Goal: Complete application form: Complete application form

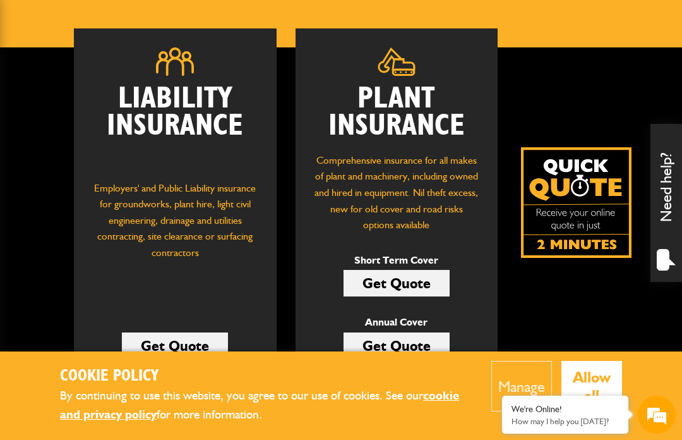
scroll to position [166, 0]
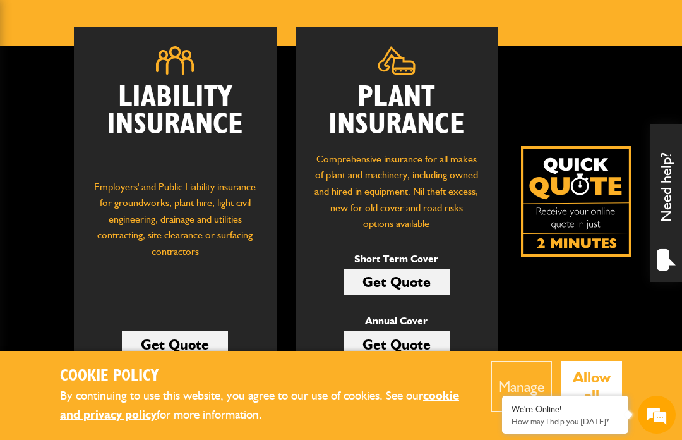
click at [420, 284] on link "Get Quote" at bounding box center [397, 282] width 106 height 27
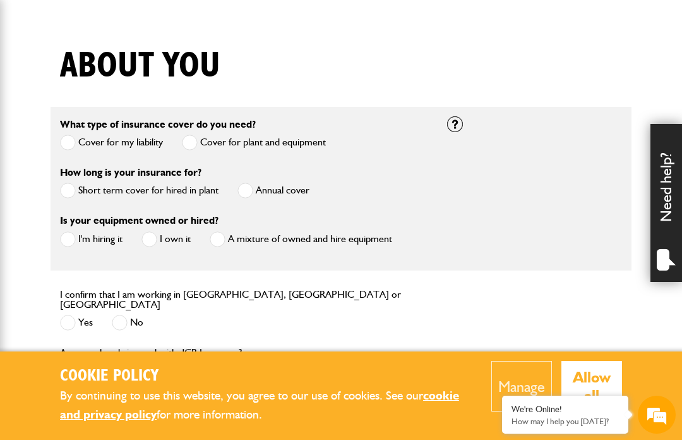
click at [69, 195] on span at bounding box center [68, 191] width 16 height 16
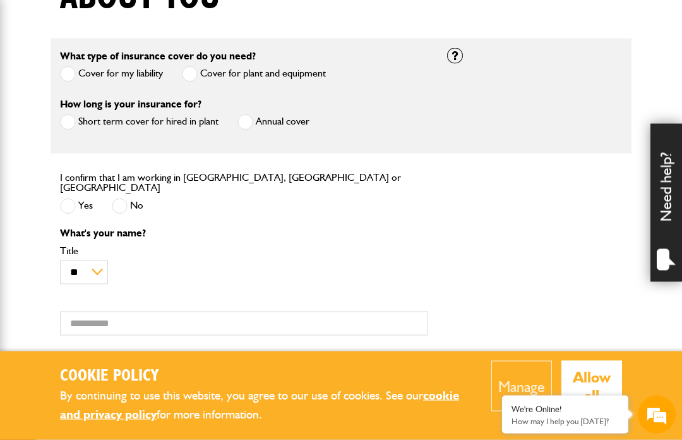
scroll to position [355, 0]
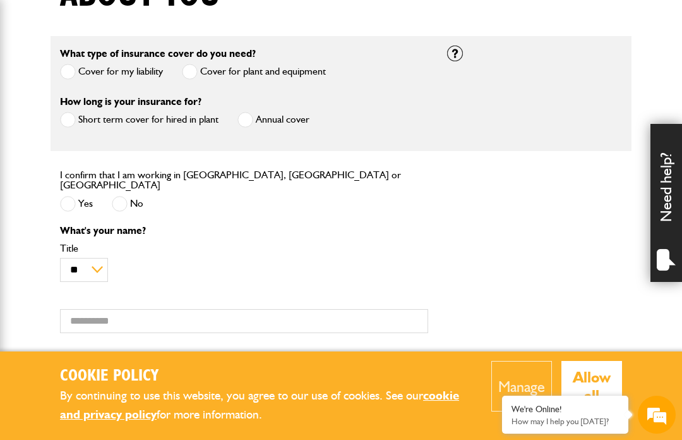
click at [69, 201] on span at bounding box center [68, 204] width 16 height 16
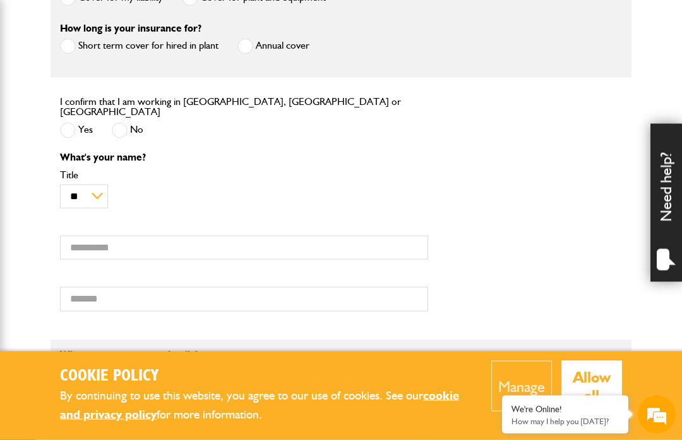
scroll to position [429, 0]
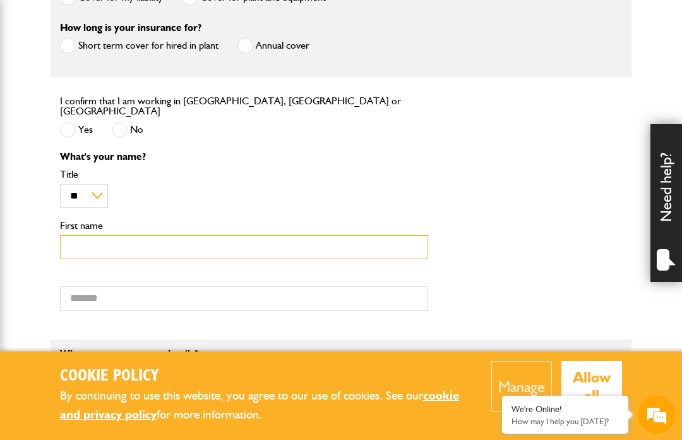
click at [85, 236] on input "First name" at bounding box center [244, 247] width 368 height 25
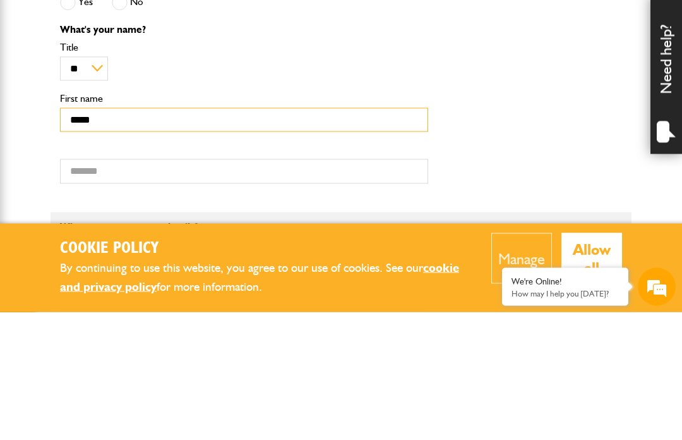
type input "*****"
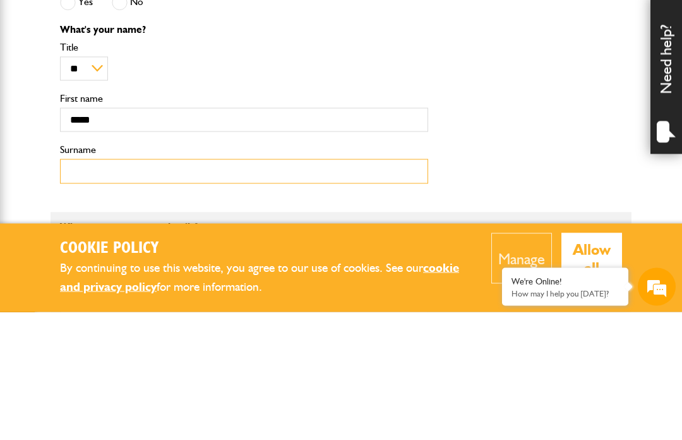
click at [82, 287] on input "Surname" at bounding box center [244, 299] width 368 height 25
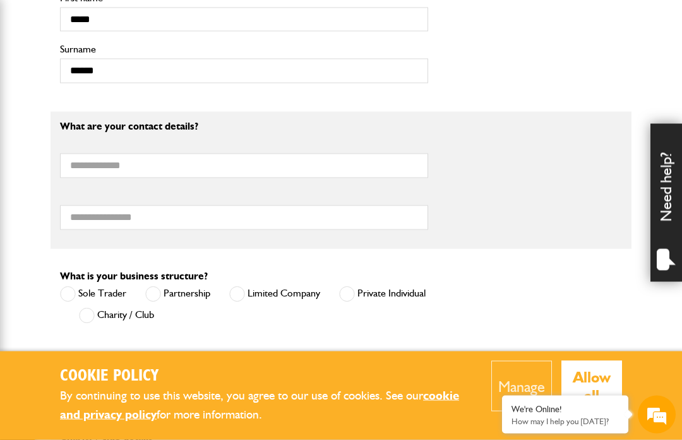
scroll to position [657, 0]
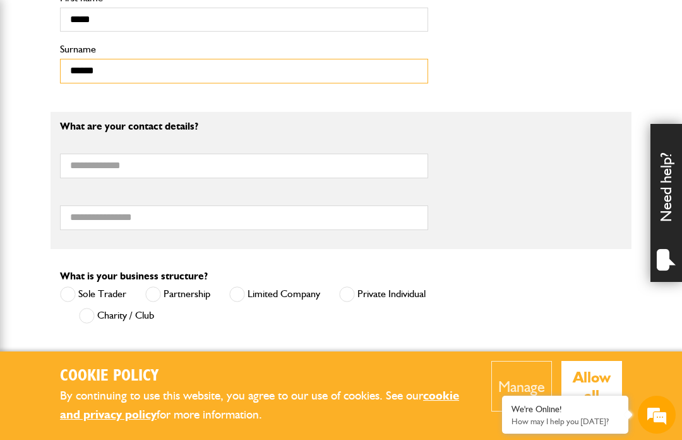
type input "******"
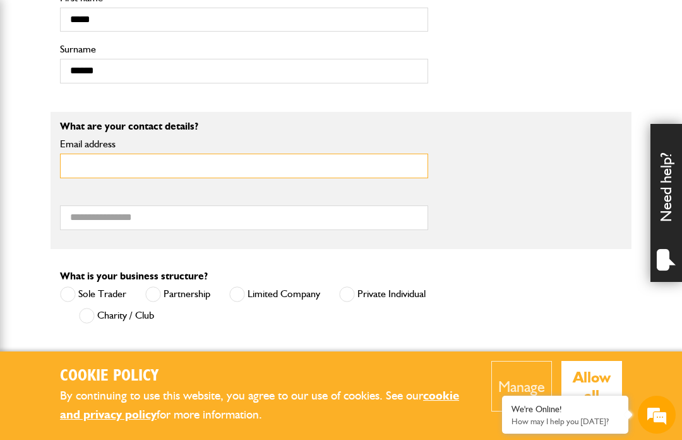
click at [85, 163] on input "Email address" at bounding box center [244, 166] width 368 height 25
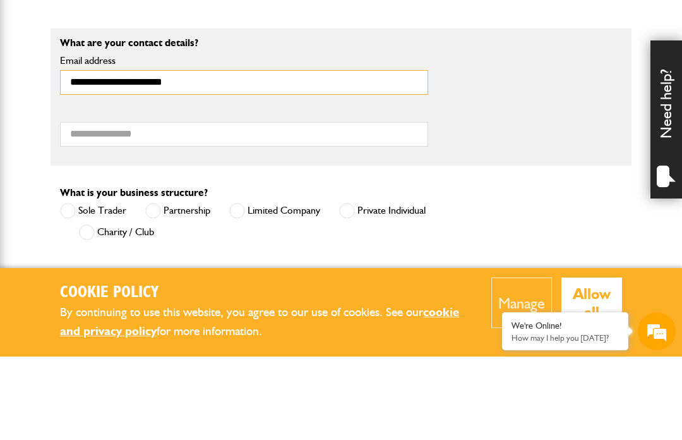
type input "**********"
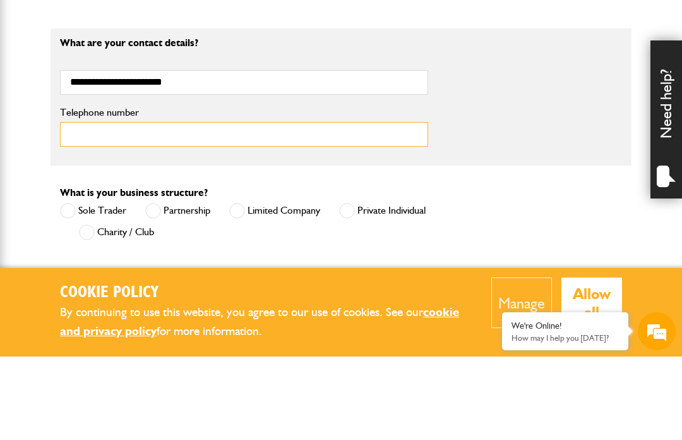
click at [86, 205] on input "Telephone number" at bounding box center [244, 217] width 368 height 25
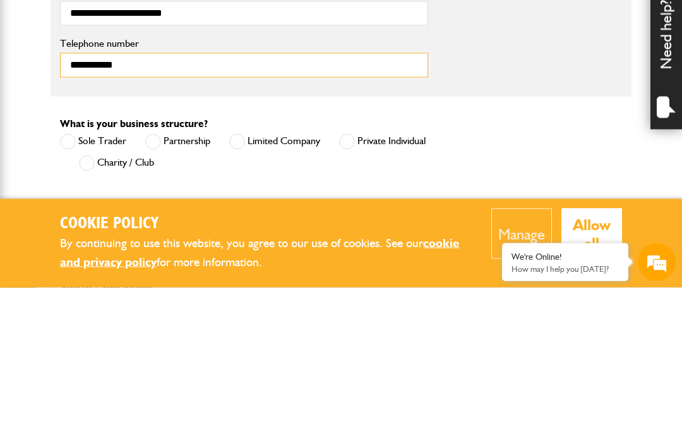
type input "**********"
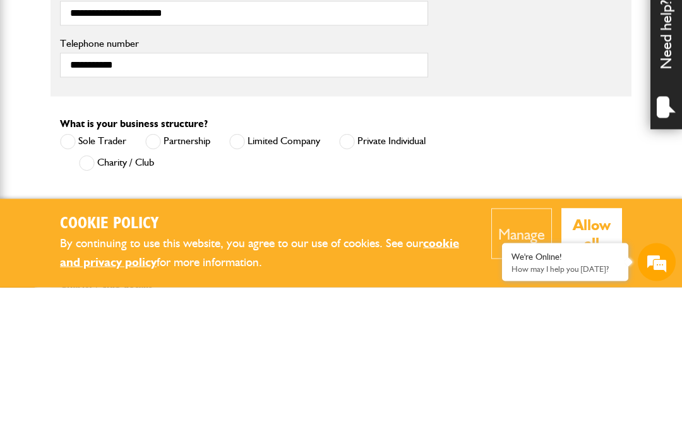
click at [68, 286] on span at bounding box center [68, 294] width 16 height 16
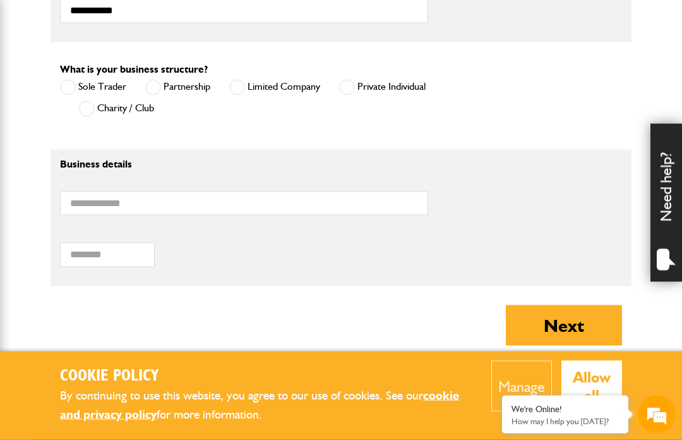
scroll to position [866, 0]
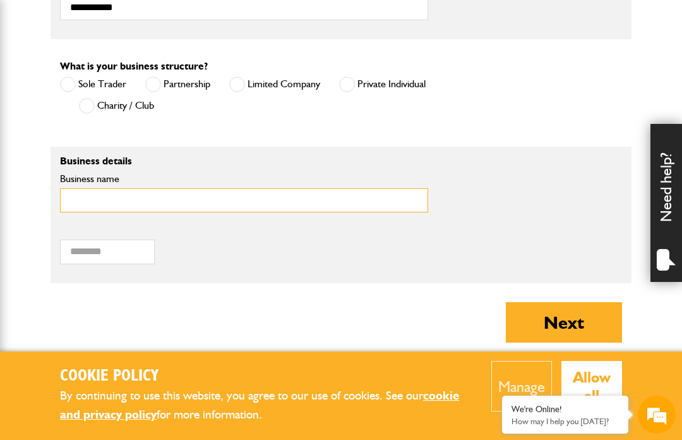
click at [80, 193] on input "Business name" at bounding box center [244, 200] width 368 height 25
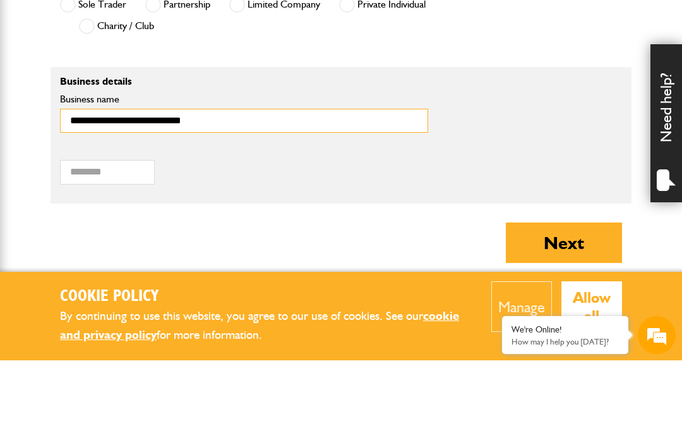
type input "**********"
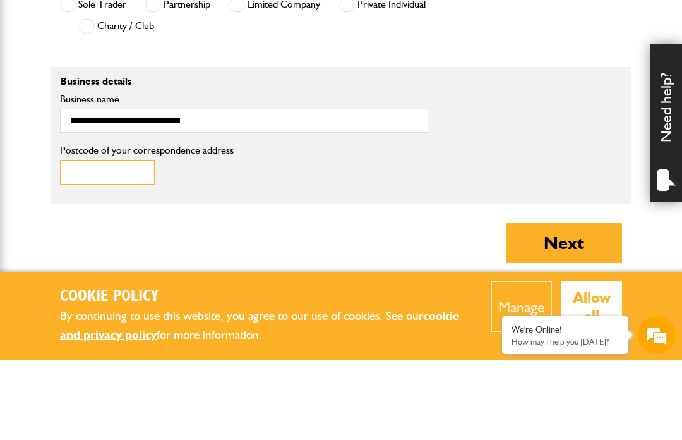
click at [88, 239] on input "Postcode of your correspondence address" at bounding box center [107, 251] width 95 height 25
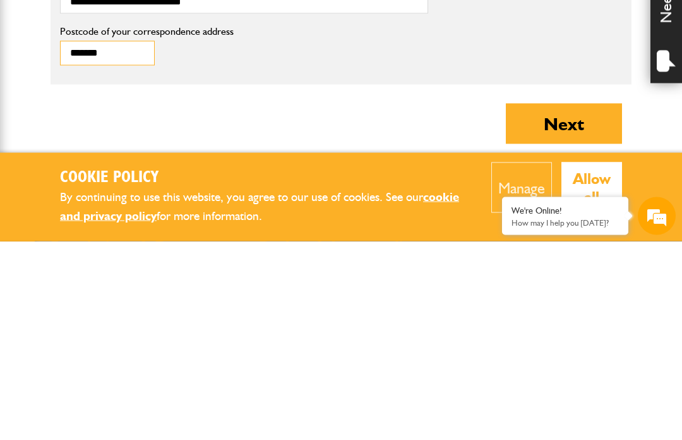
type input "*******"
click at [557, 302] on button "Next" at bounding box center [564, 322] width 116 height 40
type input "**********"
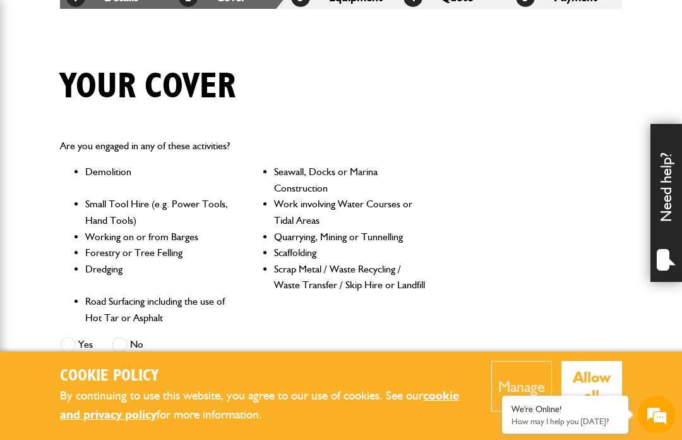
click at [126, 340] on span at bounding box center [120, 345] width 16 height 16
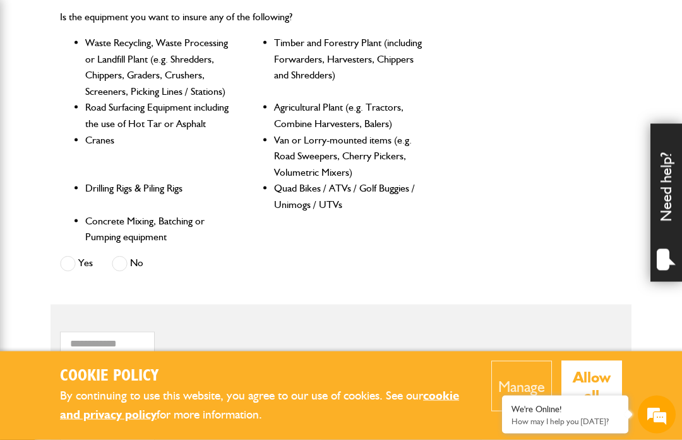
scroll to position [632, 0]
click at [119, 257] on span at bounding box center [120, 263] width 16 height 16
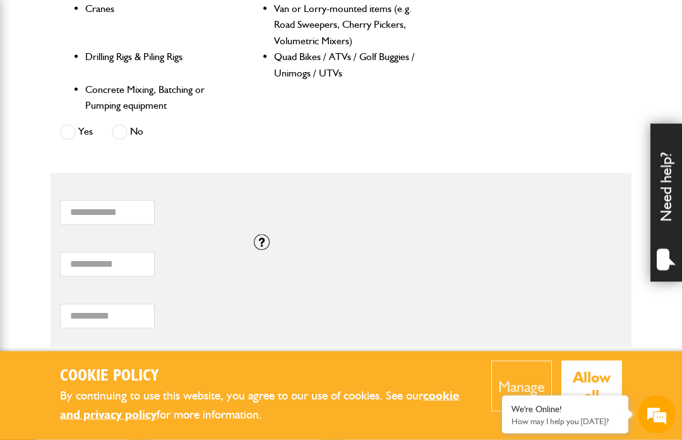
scroll to position [763, 0]
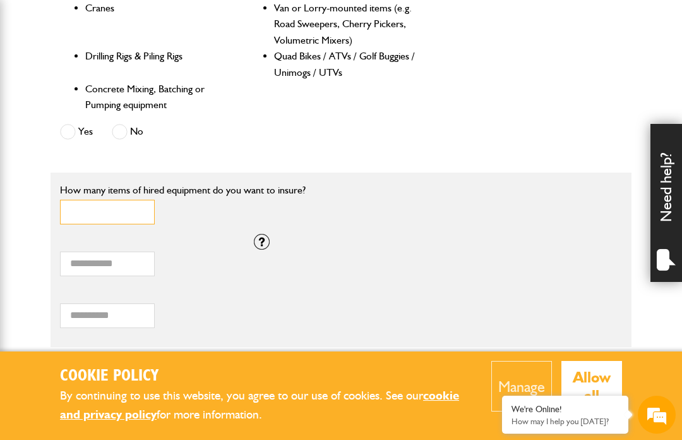
click at [92, 200] on input "*" at bounding box center [107, 212] width 95 height 25
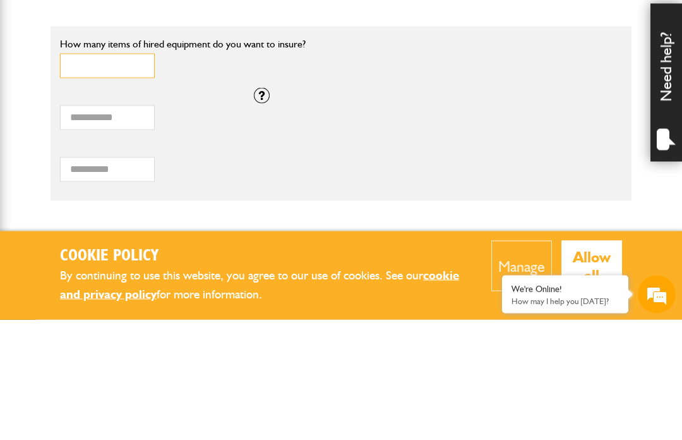
scroll to position [793, 0]
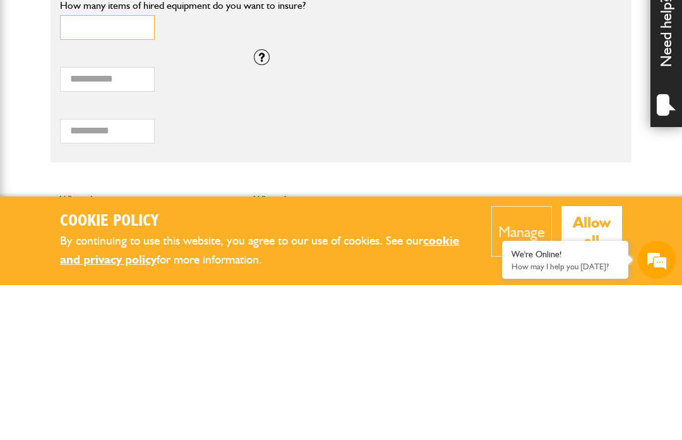
type input "*"
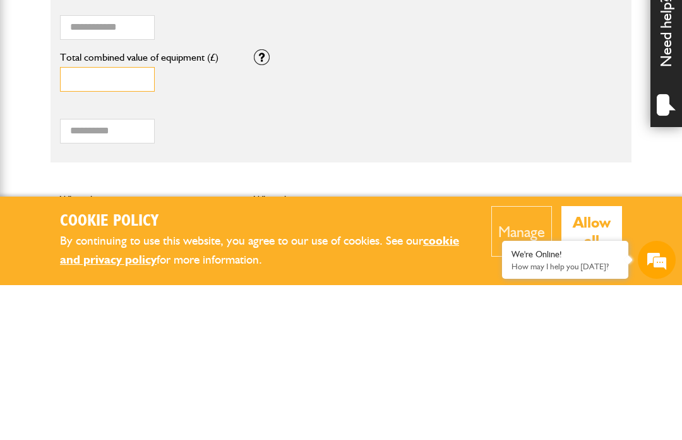
click at [82, 222] on input "*" at bounding box center [107, 234] width 95 height 25
type input "**"
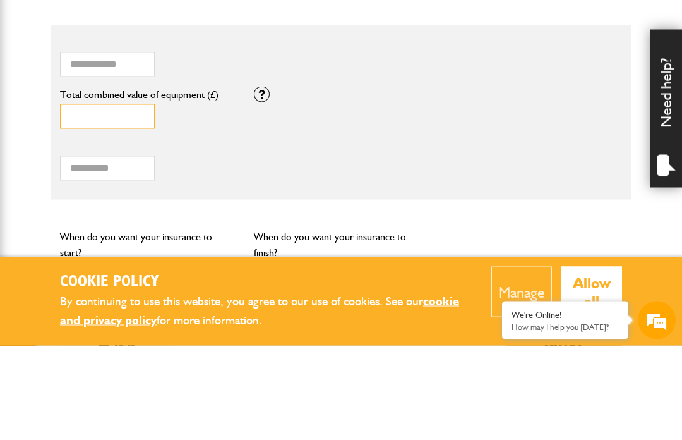
scroll to position [834, 0]
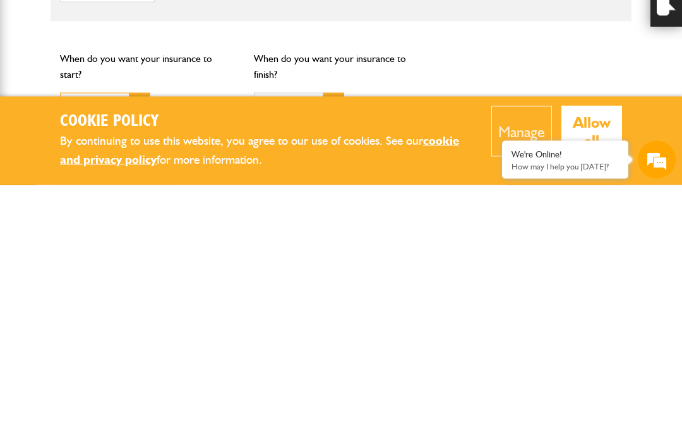
click at [85, 348] on input "text" at bounding box center [95, 360] width 70 height 25
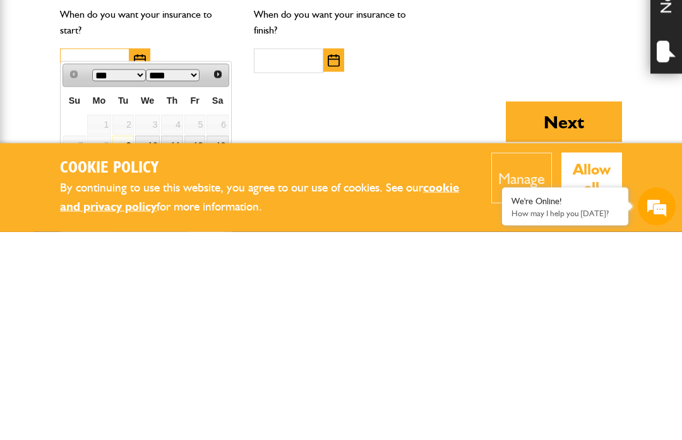
scroll to position [926, 0]
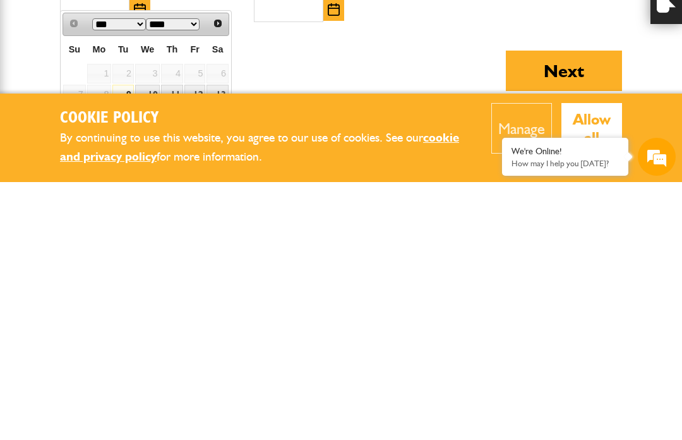
click at [129, 363] on link "16" at bounding box center [122, 373] width 21 height 20
type input "**********"
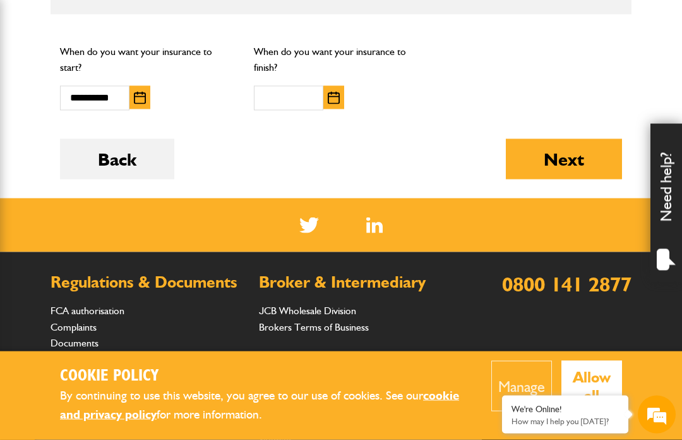
scroll to position [1091, 0]
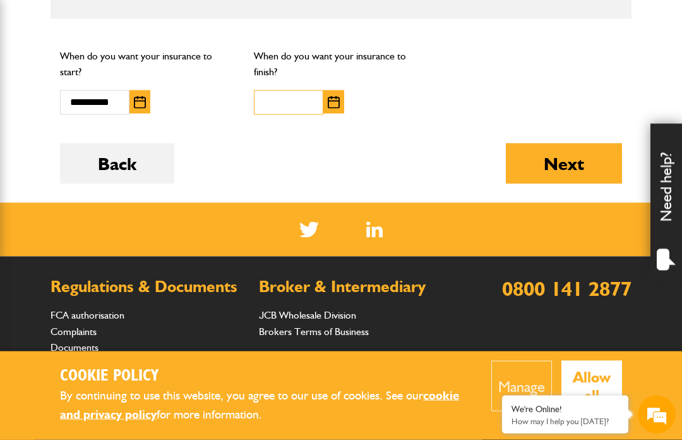
click at [272, 90] on input "text" at bounding box center [289, 102] width 70 height 25
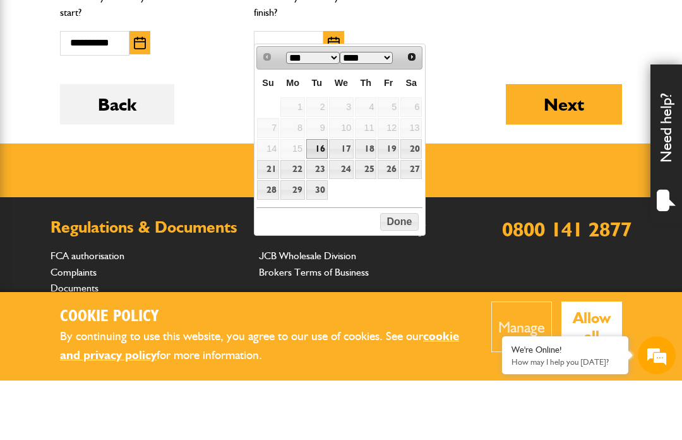
click at [416, 111] on span "Next" at bounding box center [412, 116] width 10 height 10
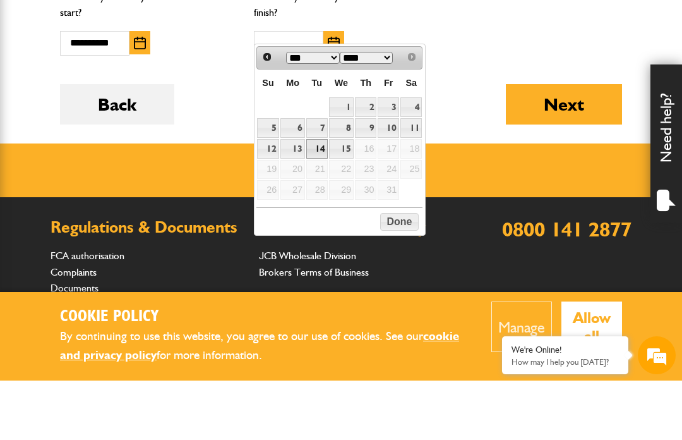
click at [321, 198] on link "14" at bounding box center [316, 208] width 21 height 20
type input "**********"
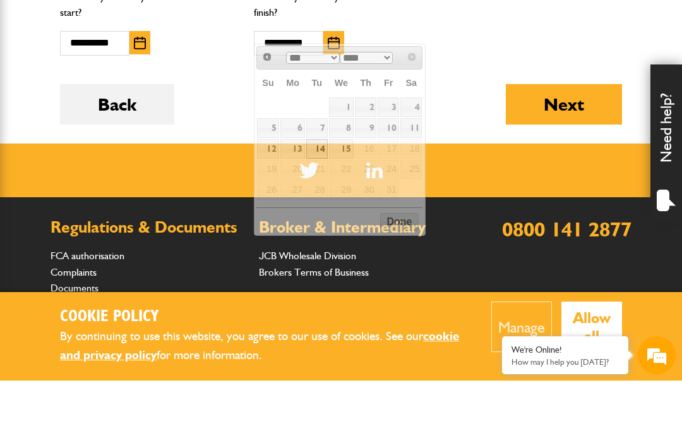
scroll to position [1151, 0]
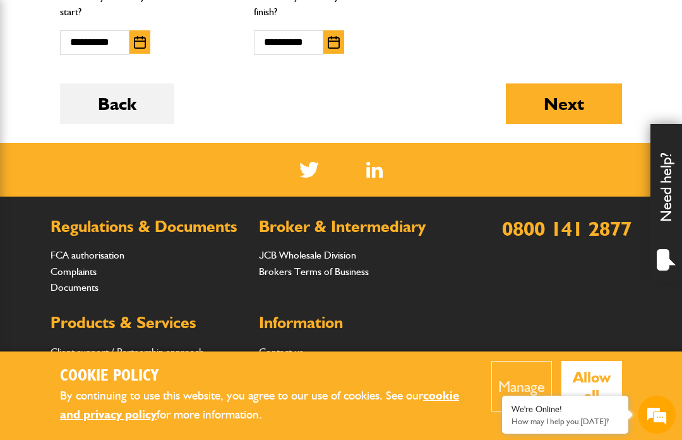
click at [564, 92] on button "Next" at bounding box center [564, 103] width 116 height 40
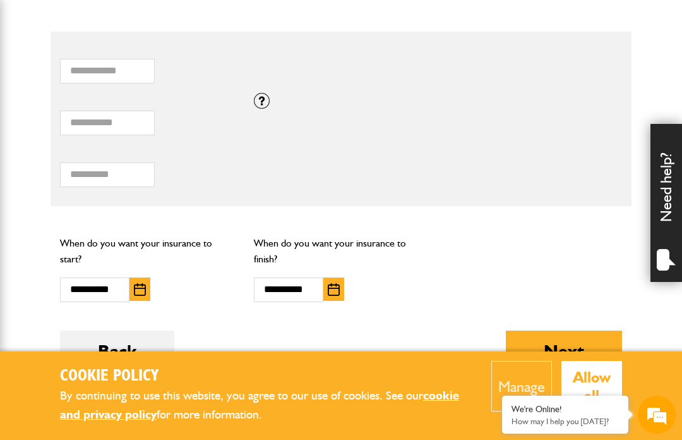
click at [357, 125] on div "Total combined value of equipment (£) If you need cover for equipment valued ab…" at bounding box center [341, 119] width 581 height 52
click at [123, 114] on input "Total combined value of equipment (£)" at bounding box center [107, 123] width 95 height 25
type input "*"
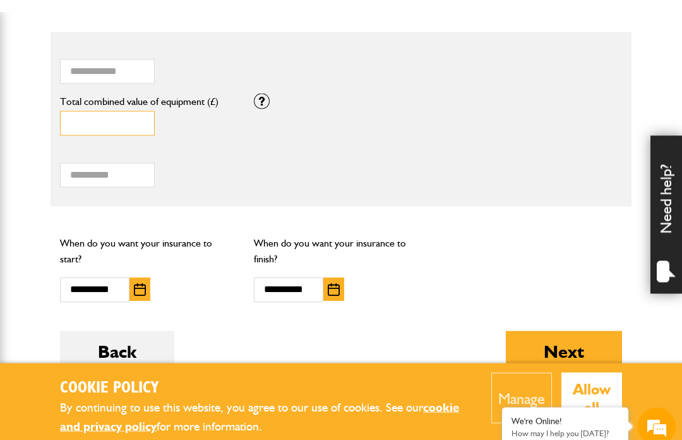
scroll to position [918, 0]
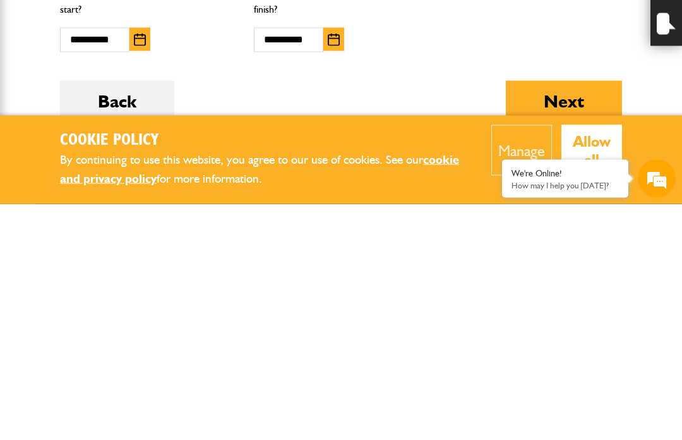
click at [569, 317] on button "Next" at bounding box center [564, 337] width 116 height 40
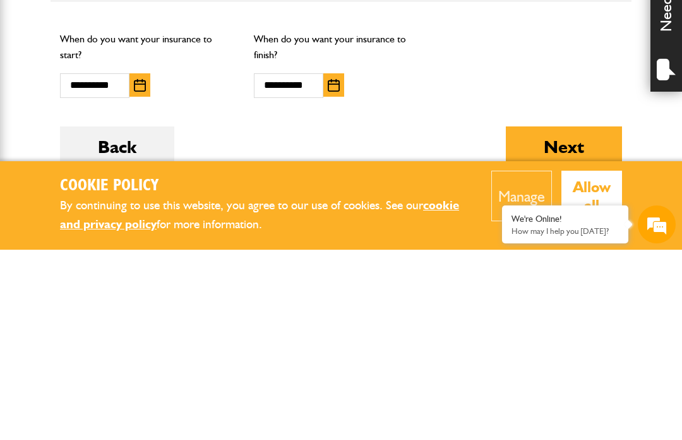
click at [552, 317] on button "Next" at bounding box center [564, 337] width 116 height 40
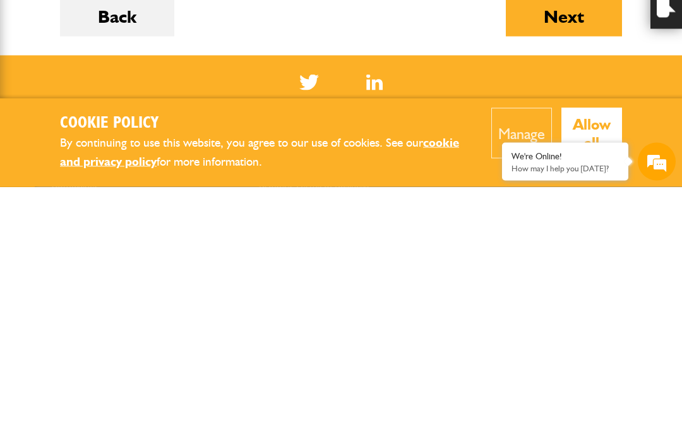
scroll to position [1039, 0]
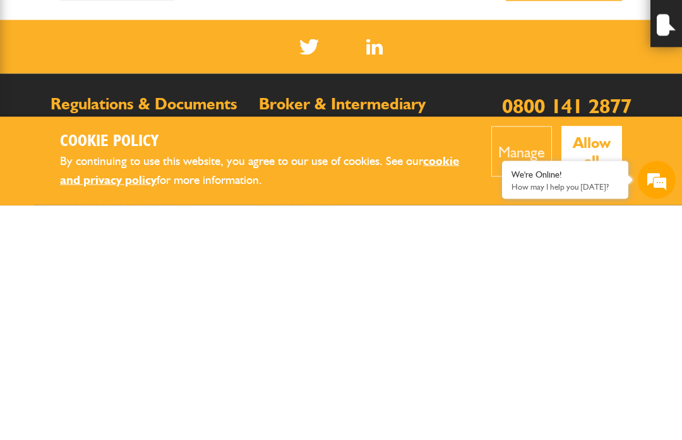
click at [593, 361] on button "Allow all" at bounding box center [592, 386] width 61 height 51
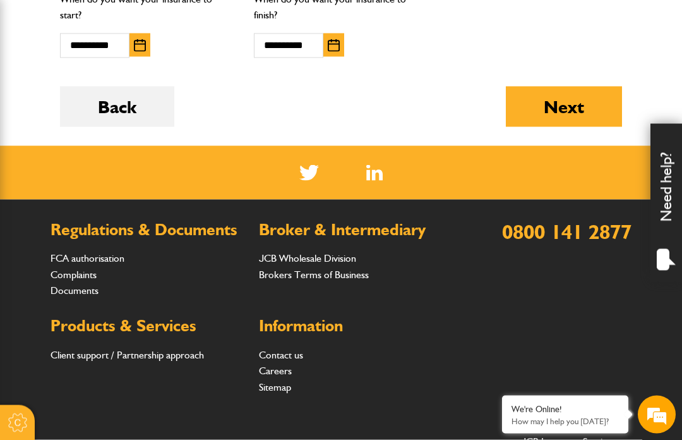
scroll to position [1154, 0]
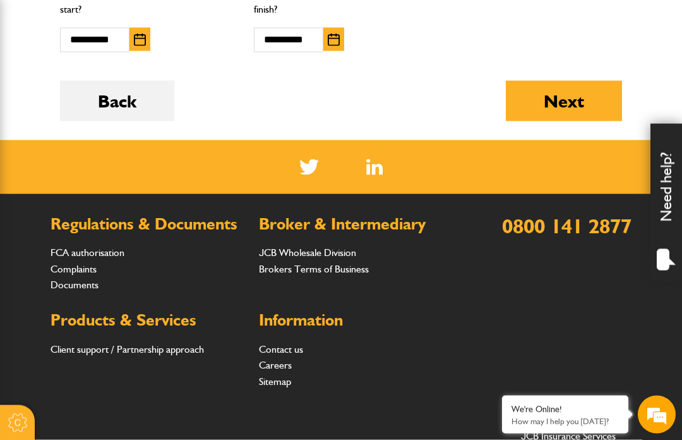
click at [563, 92] on button "Next" at bounding box center [564, 101] width 116 height 40
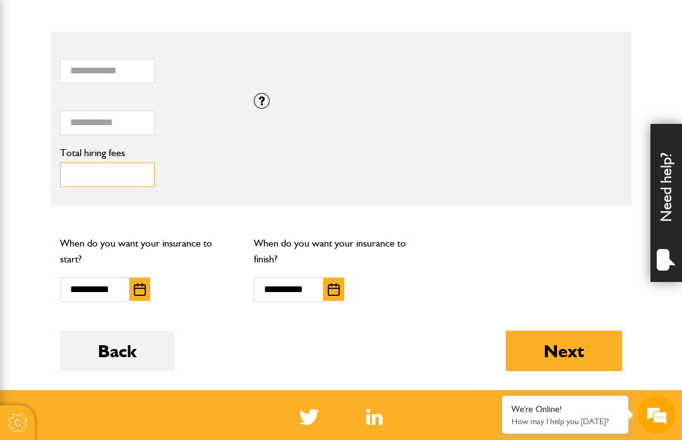
click at [80, 166] on input "Total hiring fees" at bounding box center [107, 174] width 95 height 25
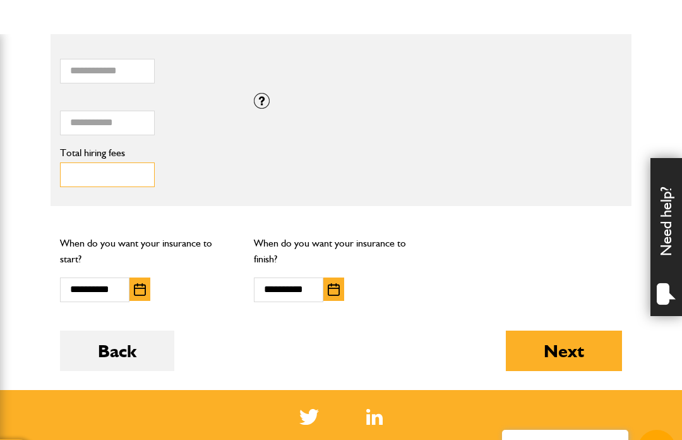
scroll to position [974, 0]
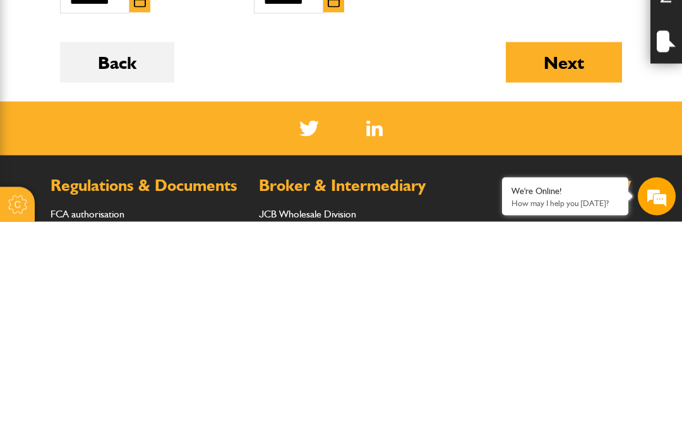
click at [559, 260] on button "Next" at bounding box center [564, 280] width 116 height 40
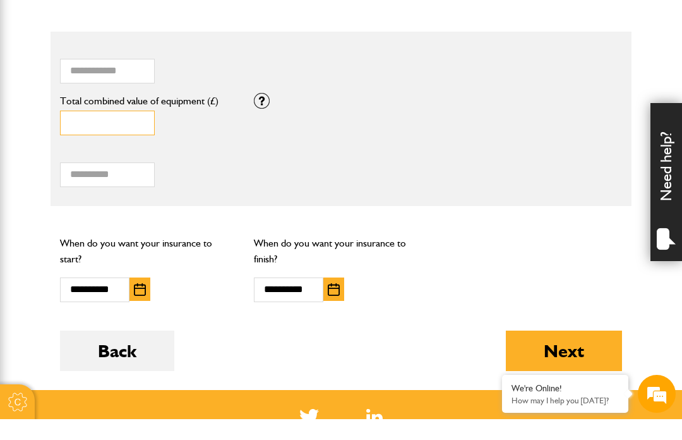
scroll to position [882, 0]
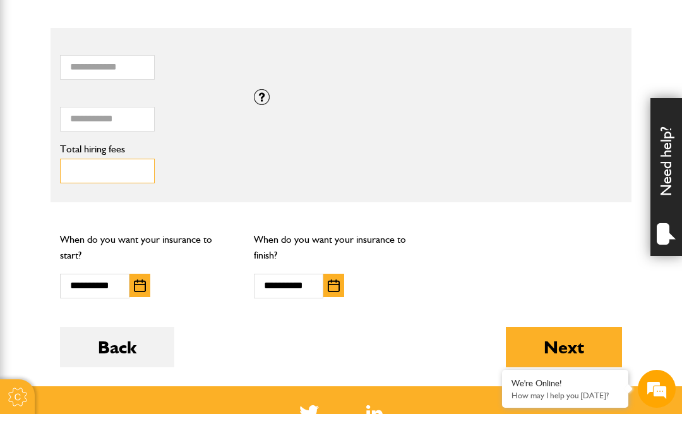
click at [128, 185] on input "Total hiring fees" at bounding box center [107, 197] width 95 height 25
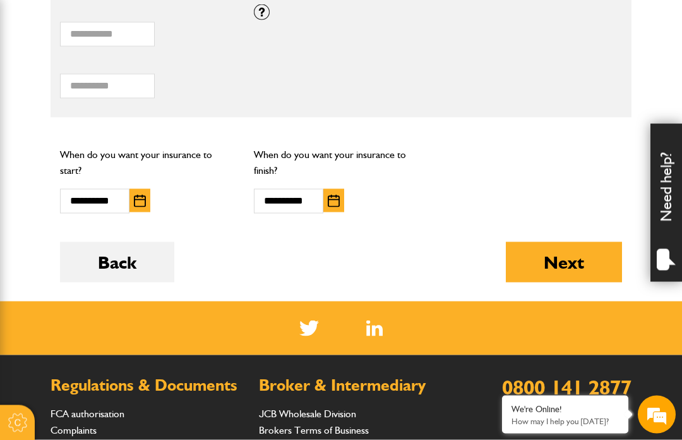
scroll to position [1000, 0]
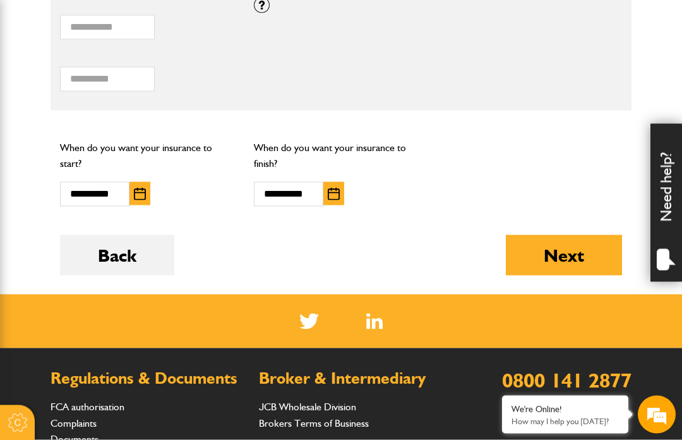
click at [567, 243] on button "Next" at bounding box center [564, 255] width 116 height 40
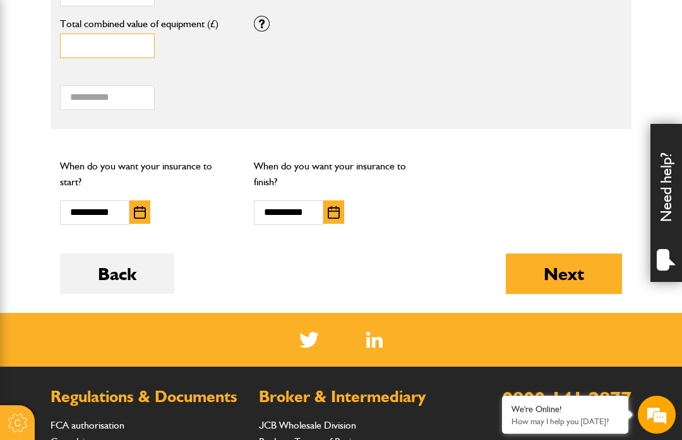
scroll to position [993, 0]
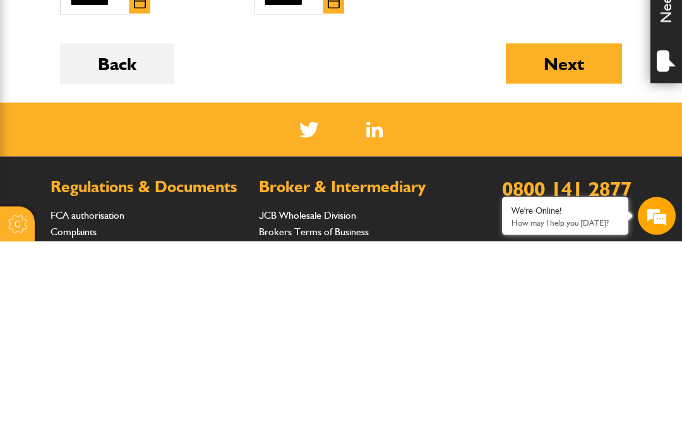
click at [560, 242] on button "Next" at bounding box center [564, 262] width 116 height 40
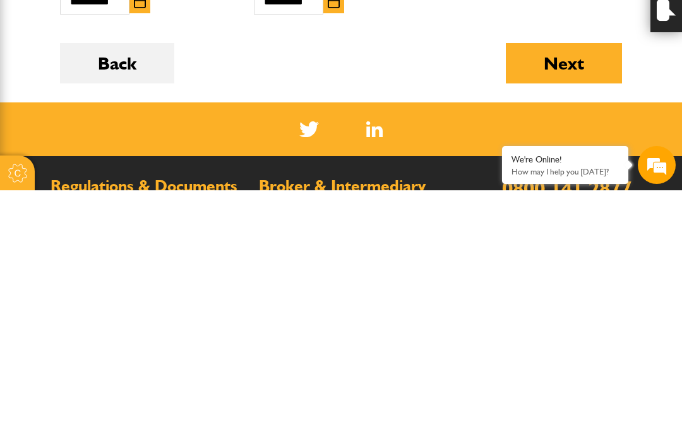
scroll to position [941, 0]
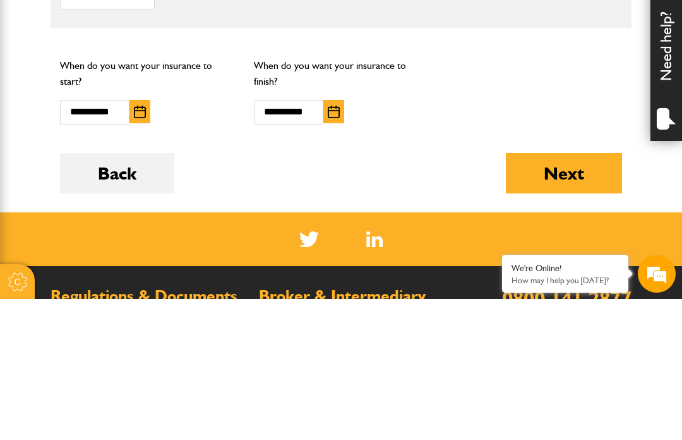
click at [569, 294] on button "Next" at bounding box center [564, 314] width 116 height 40
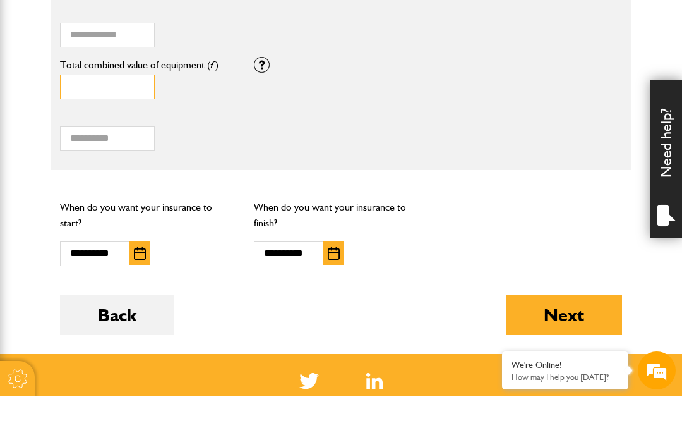
scroll to position [884, 0]
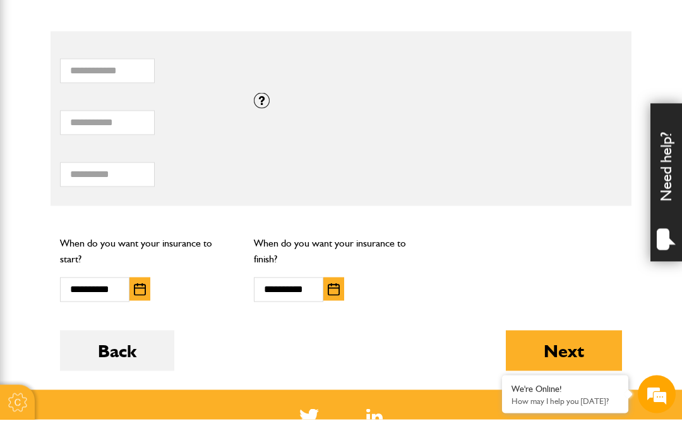
click at [263, 113] on div at bounding box center [262, 121] width 16 height 16
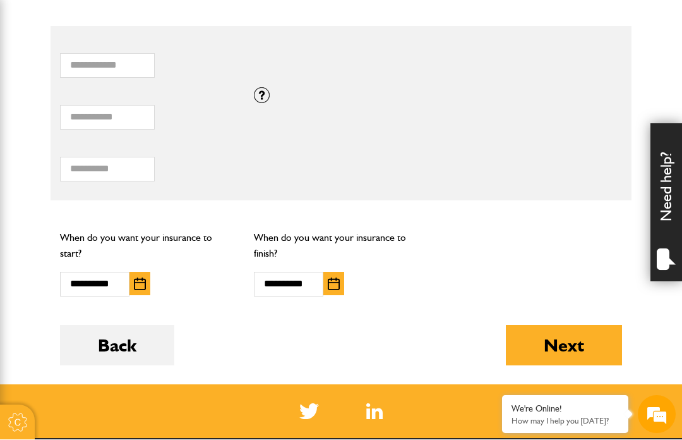
scroll to position [910, 0]
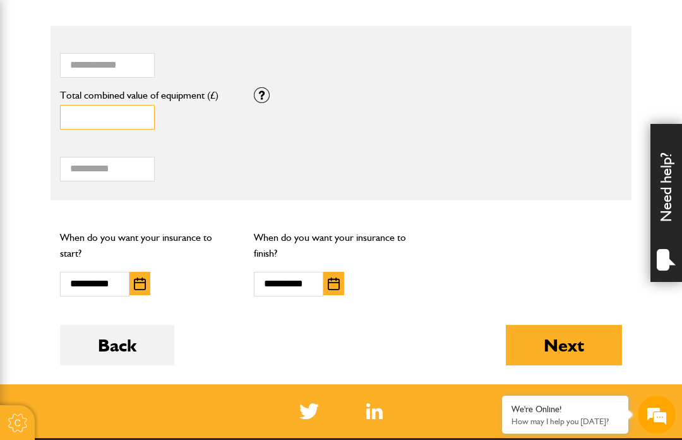
click at [124, 112] on input "Total combined value of equipment (£)" at bounding box center [107, 117] width 95 height 25
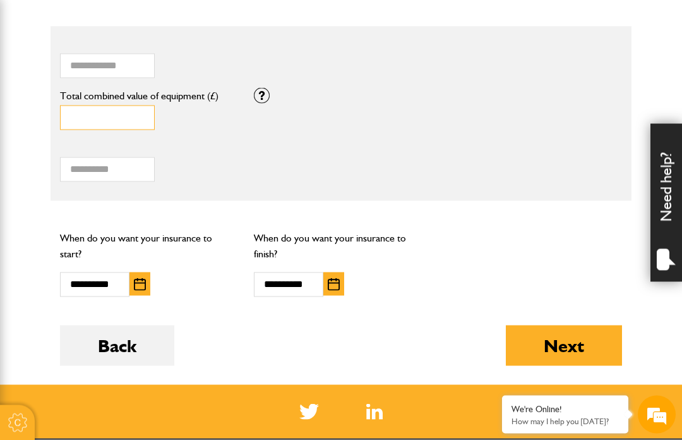
scroll to position [909, 0]
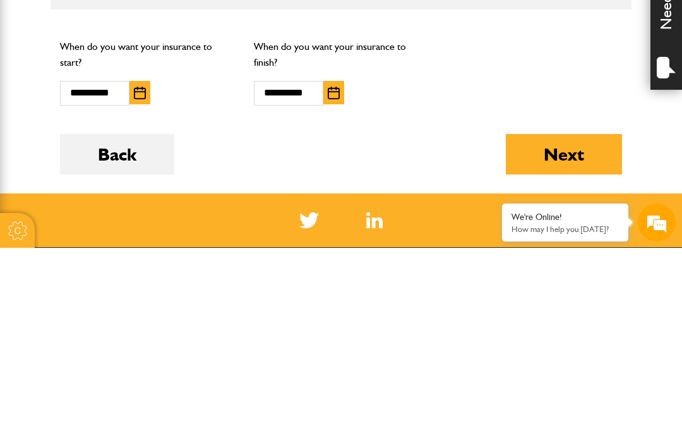
click at [562, 326] on button "Next" at bounding box center [564, 346] width 116 height 40
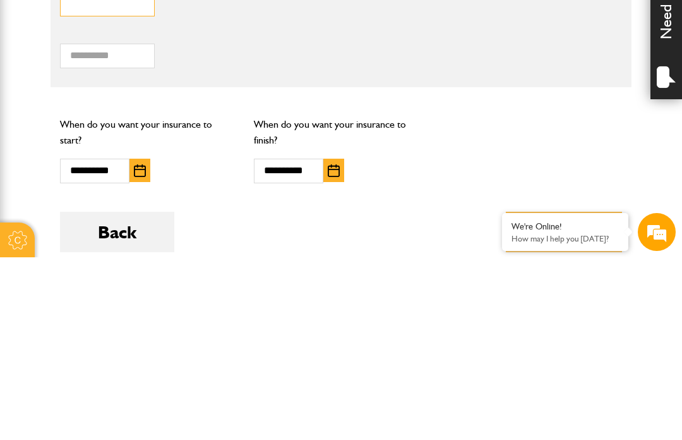
scroll to position [847, 0]
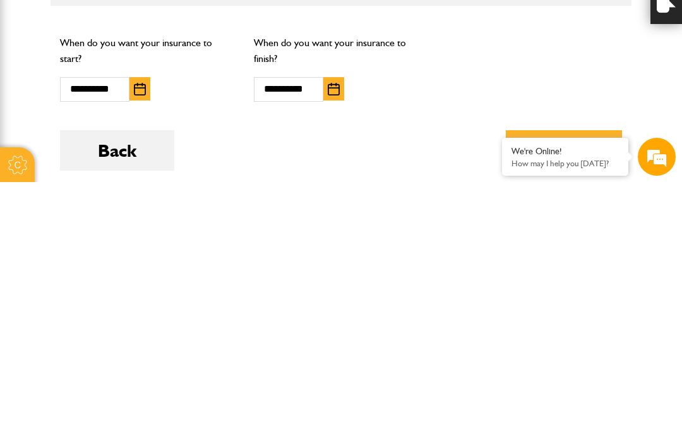
click at [574, 388] on button "Next" at bounding box center [564, 408] width 116 height 40
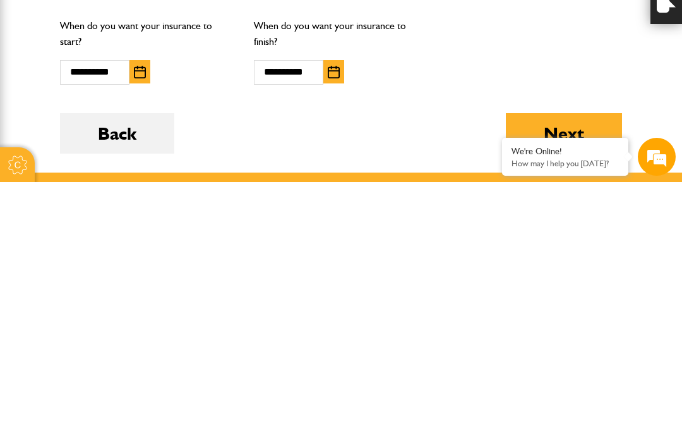
scroll to position [821, 0]
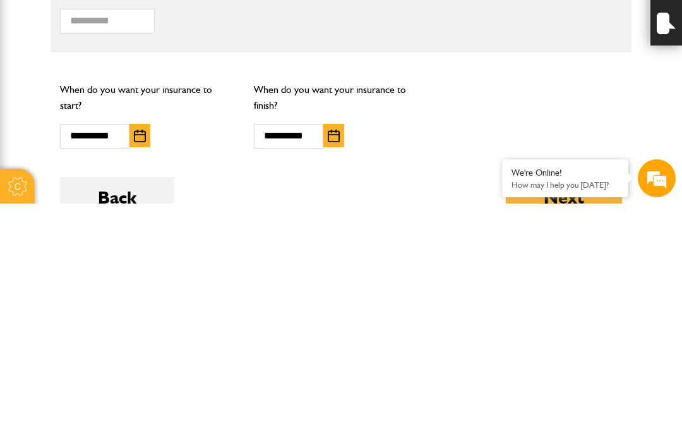
click at [557, 413] on button "Next" at bounding box center [564, 433] width 116 height 40
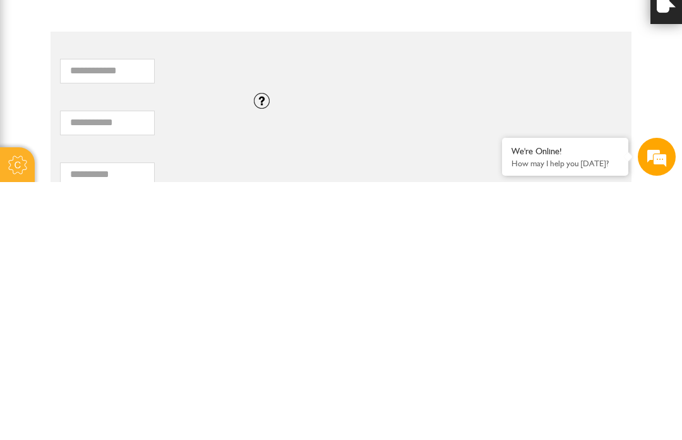
scroll to position [904, 0]
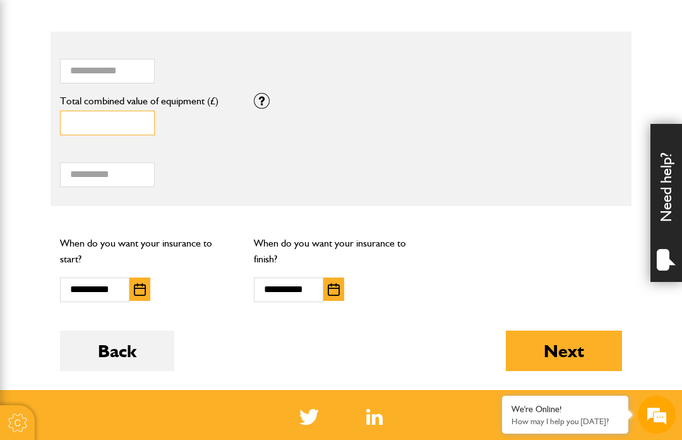
click at [117, 116] on input "Total combined value of equipment (£)" at bounding box center [107, 123] width 95 height 25
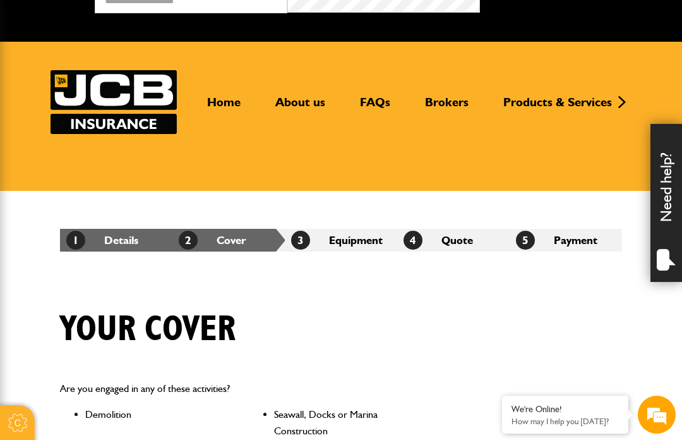
scroll to position [0, 0]
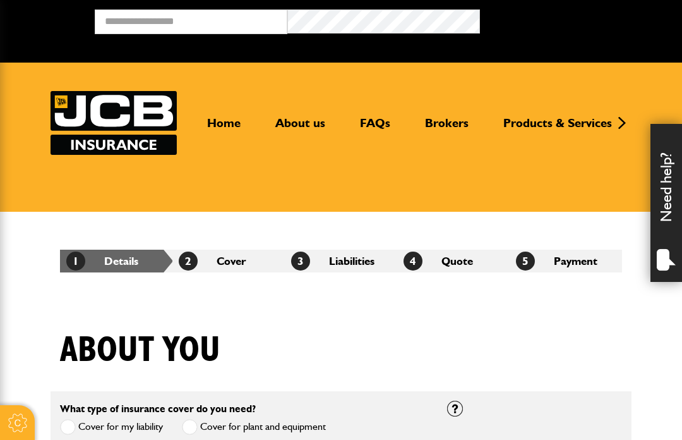
scroll to position [1109, 0]
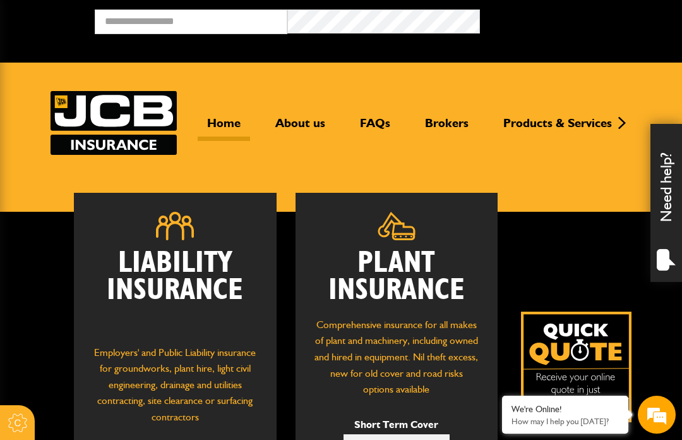
scroll to position [210, 0]
